Goal: Browse casually

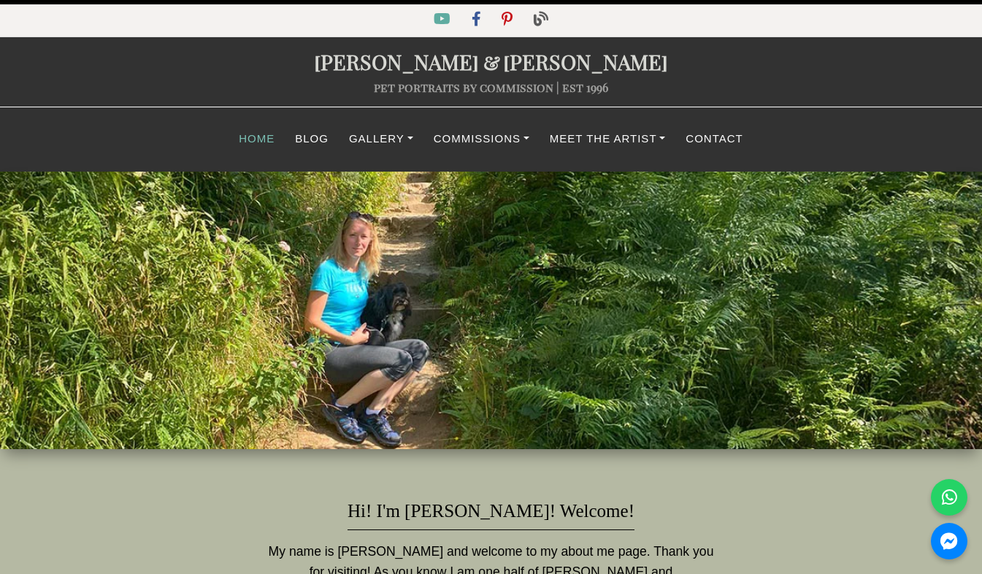
click at [272, 142] on link "Home" at bounding box center [257, 139] width 56 height 28
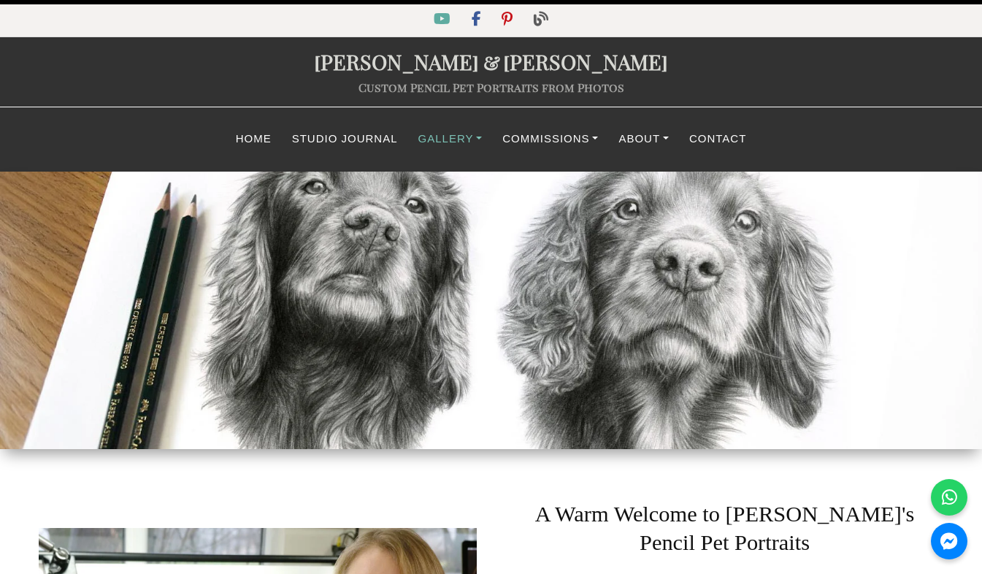
click at [430, 147] on link "Gallery" at bounding box center [450, 139] width 85 height 28
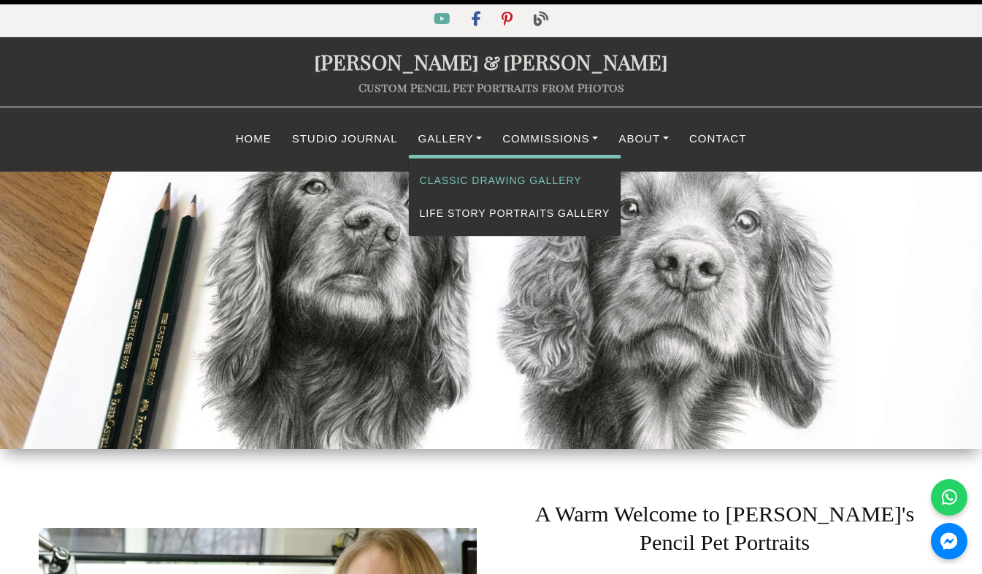
click at [432, 177] on link "Classic Drawing Gallery" at bounding box center [515, 180] width 212 height 33
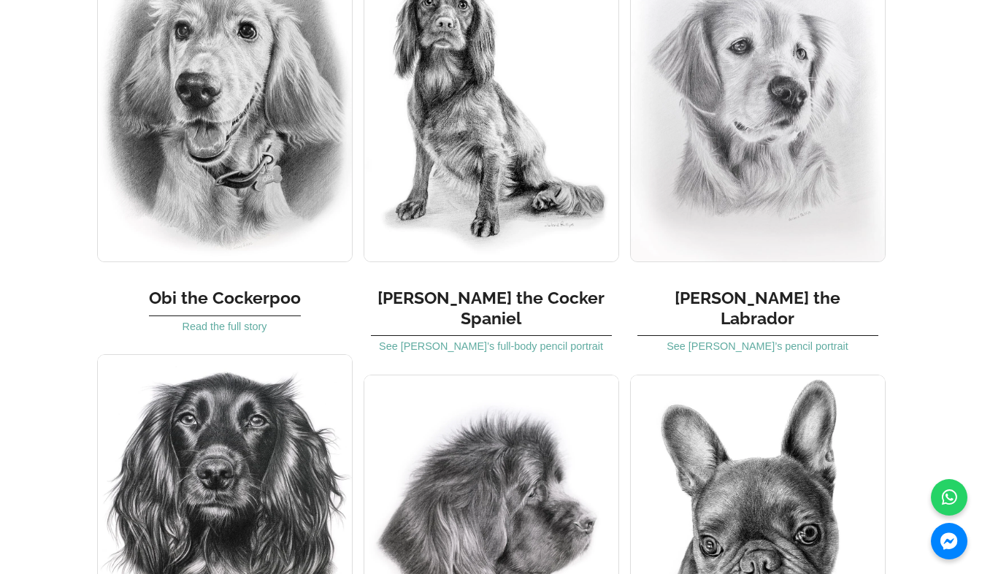
scroll to position [1027, 0]
click at [702, 242] on img at bounding box center [758, 105] width 256 height 311
